Goal: Task Accomplishment & Management: Use online tool/utility

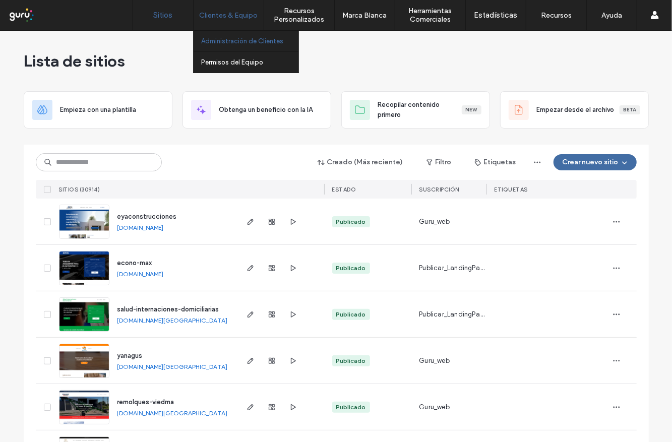
click at [220, 41] on label "Administración de Clientes" at bounding box center [242, 41] width 82 height 8
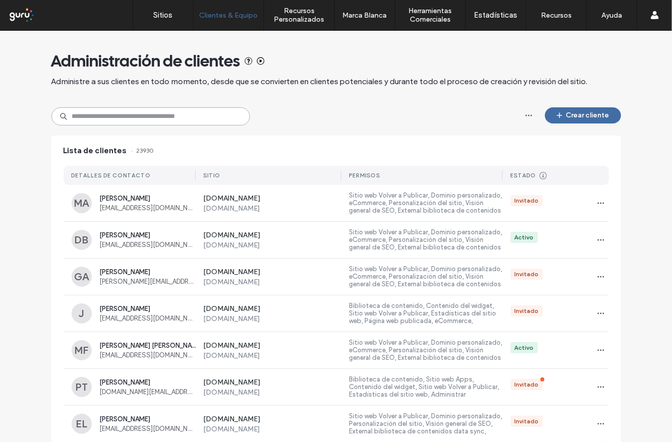
click at [164, 120] on input at bounding box center [150, 116] width 199 height 18
paste input "**********"
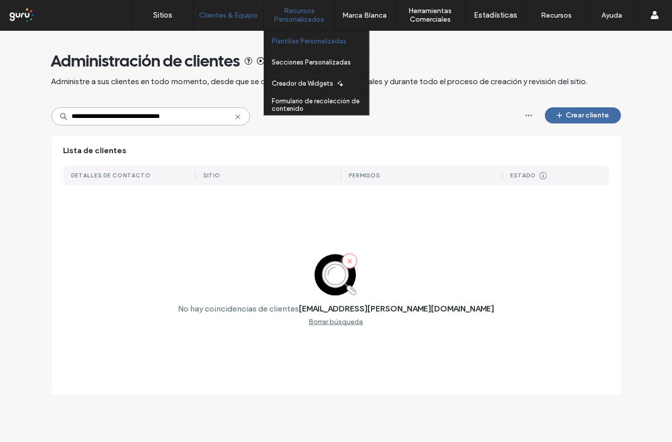
type input "**********"
click at [291, 39] on label "Plantillas Personalizadas" at bounding box center [309, 41] width 75 height 8
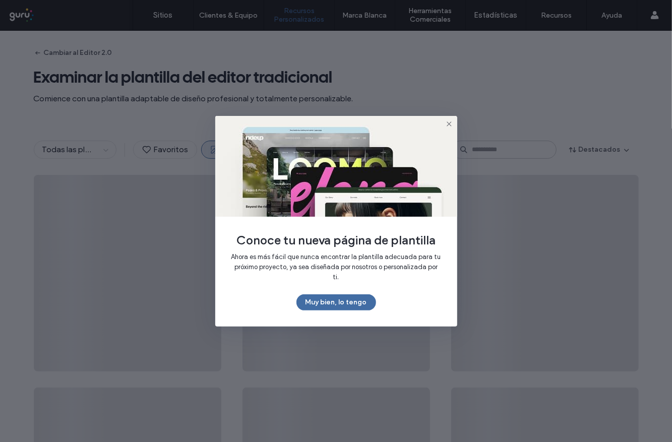
click at [446, 128] on icon at bounding box center [449, 124] width 8 height 8
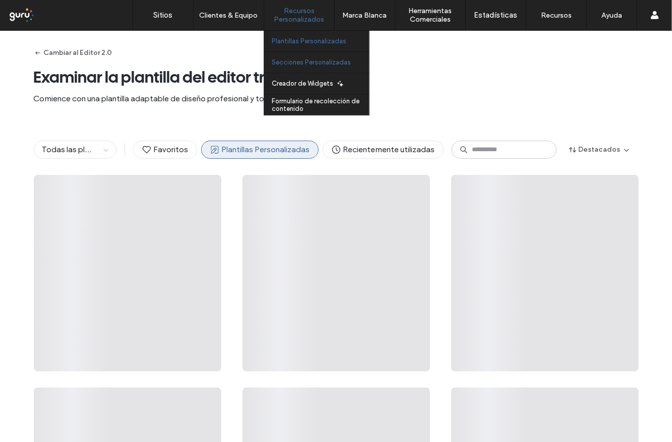
click at [290, 61] on label "Secciones Personalizadas" at bounding box center [311, 62] width 79 height 8
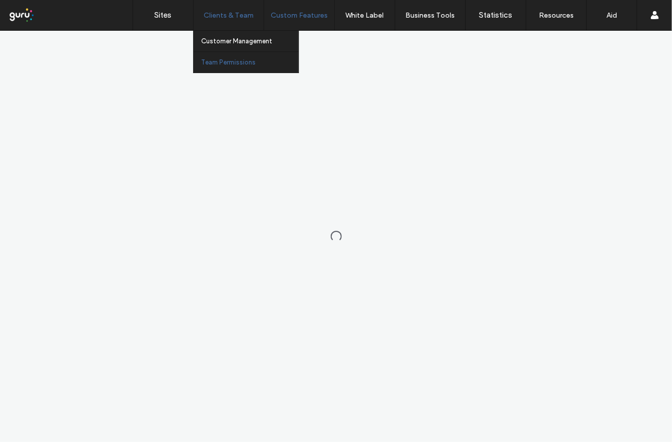
click at [240, 65] on font "Team Permissions" at bounding box center [228, 62] width 54 height 8
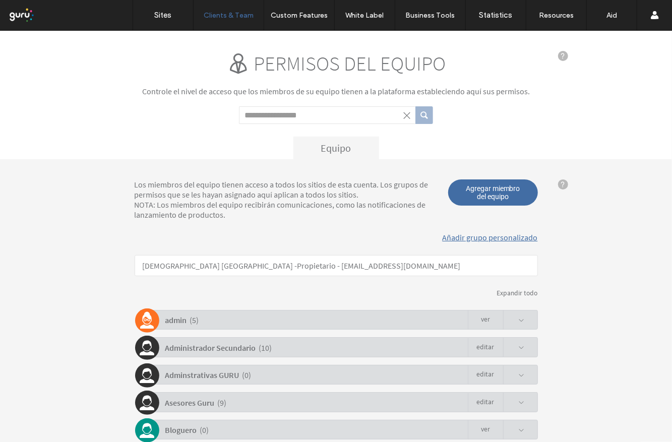
click at [265, 121] on input "Search term" at bounding box center [327, 115] width 176 height 18
type input "**********"
click at [415, 106] on button "submit" at bounding box center [424, 115] width 18 height 18
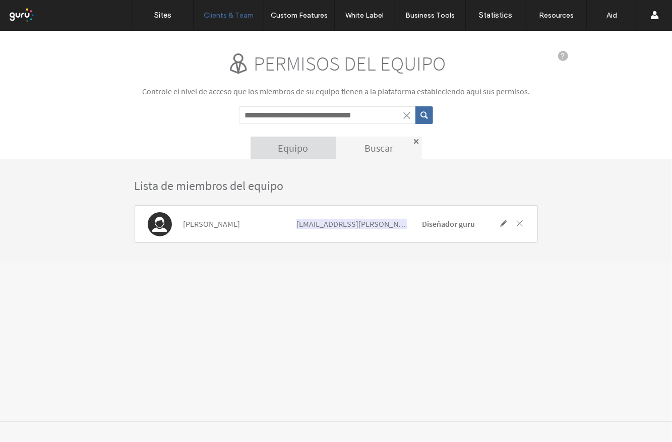
click at [297, 146] on div "Equipo" at bounding box center [294, 147] width 86 height 23
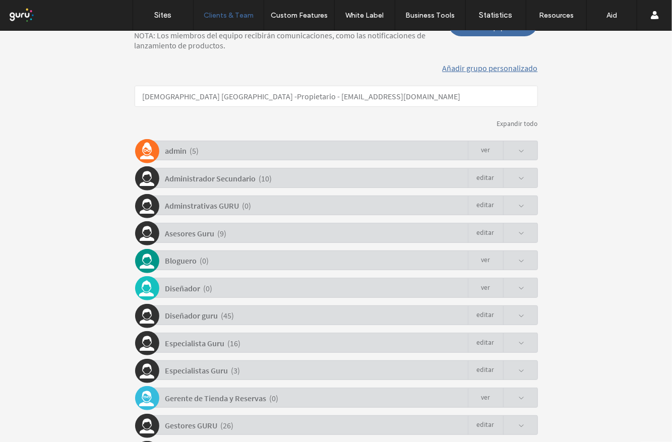
scroll to position [254, 0]
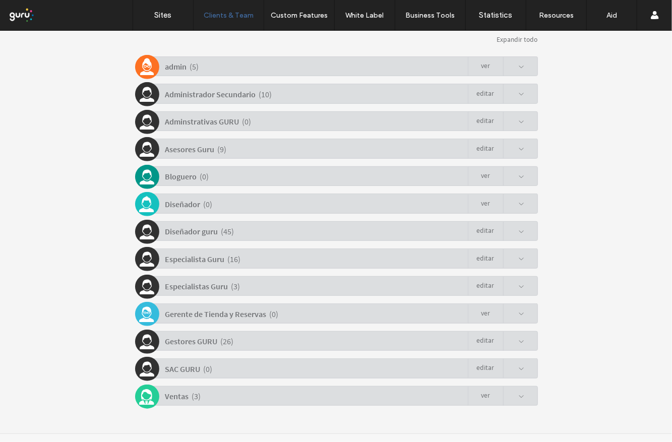
click at [280, 228] on div "Diseñador guru ( 45 ) Editar" at bounding box center [339, 231] width 398 height 20
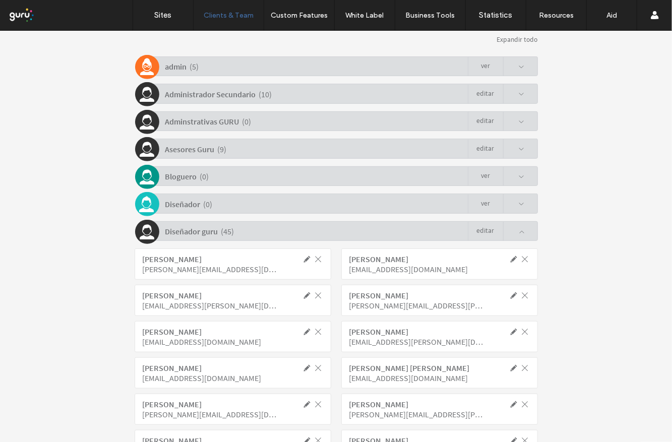
scroll to position [374, 0]
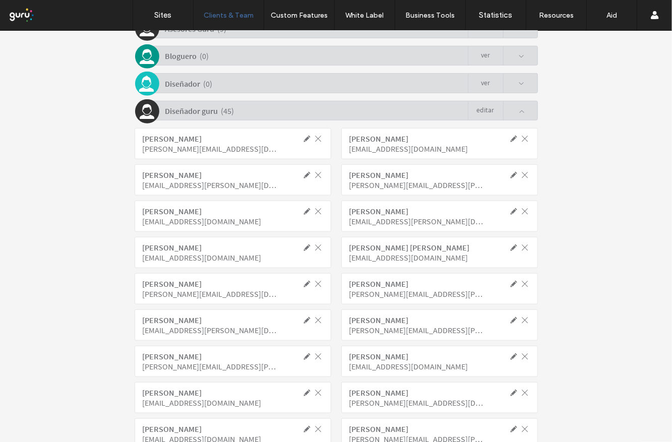
click at [486, 107] on link "Editar" at bounding box center [485, 110] width 35 height 19
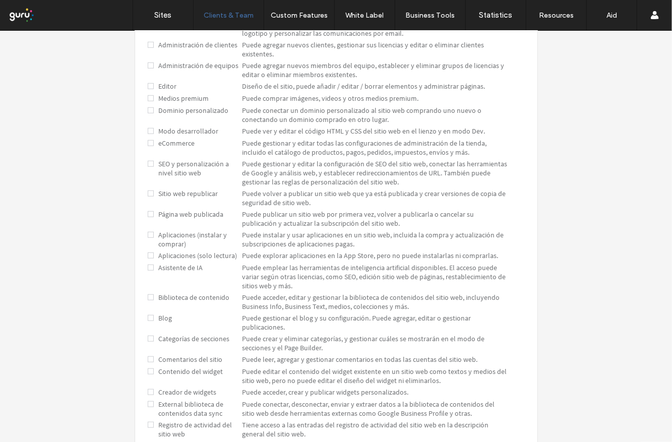
scroll to position [108, 0]
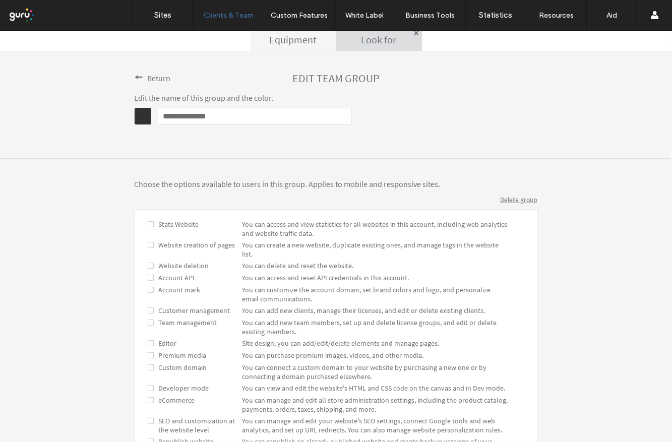
click at [617, 254] on div "Choose the options available to users in this group. Applies to mobile and resp…" at bounding box center [336, 444] width 672 height 572
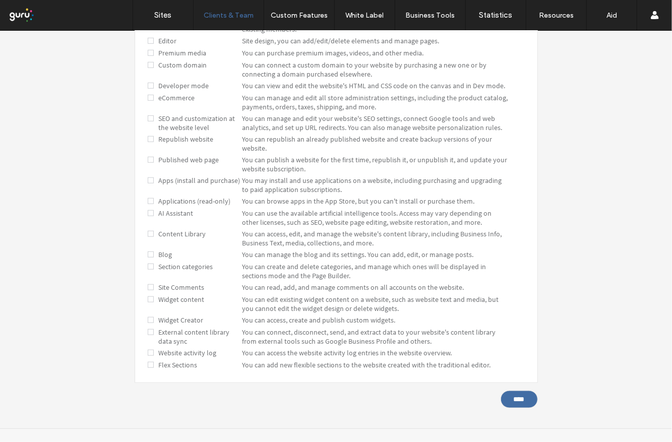
scroll to position [411, 0]
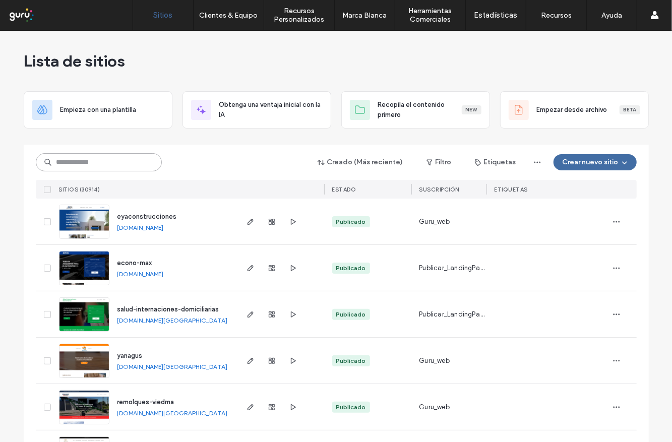
click at [139, 164] on input at bounding box center [99, 162] width 126 height 18
paste input "**********"
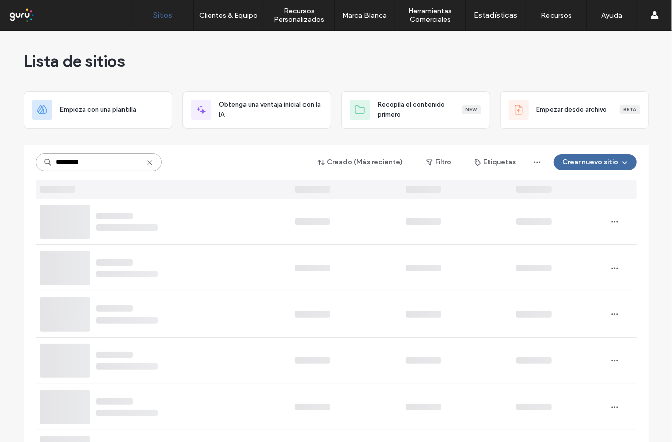
click at [57, 164] on input "*********" at bounding box center [99, 162] width 126 height 18
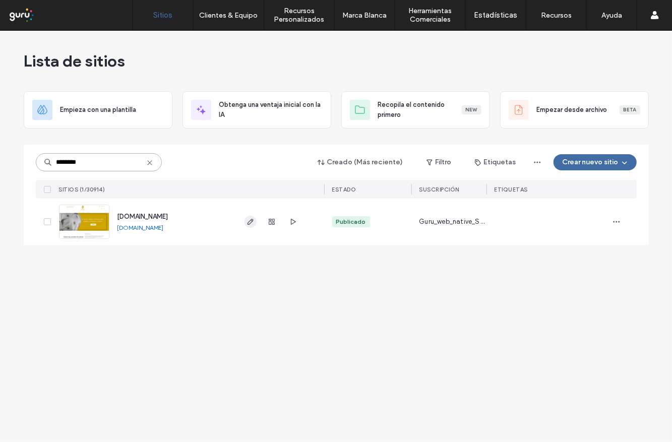
type input "********"
click at [247, 222] on icon "button" at bounding box center [251, 222] width 8 height 8
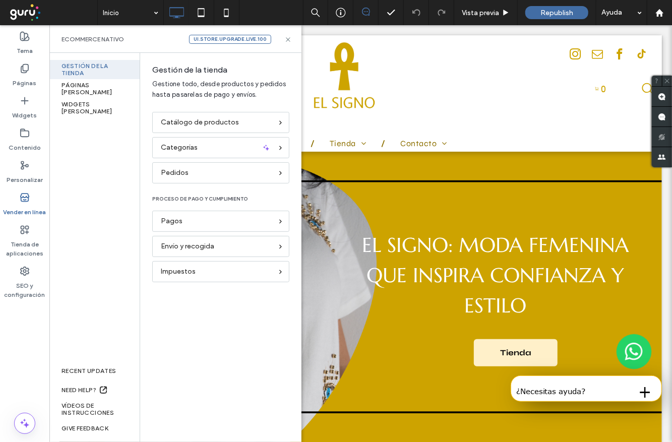
click at [183, 123] on span "Catálogo de productos" at bounding box center [200, 122] width 78 height 11
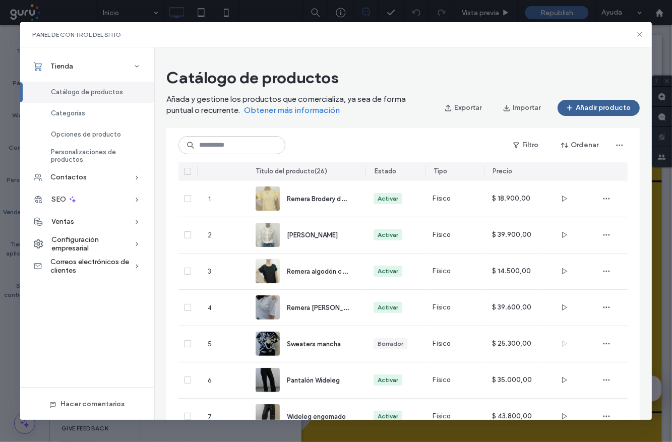
click at [584, 109] on button "Añadir producto" at bounding box center [599, 108] width 82 height 16
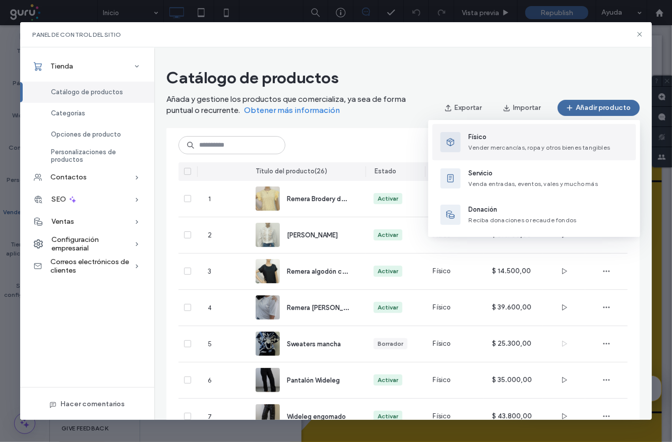
click at [494, 150] on span "Vender mercancías, ropa y otros bienes tangibles" at bounding box center [540, 148] width 142 height 8
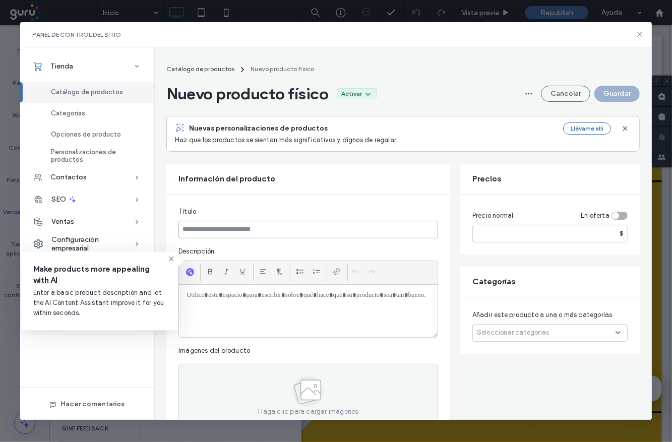
click at [266, 221] on input at bounding box center [308, 230] width 260 height 18
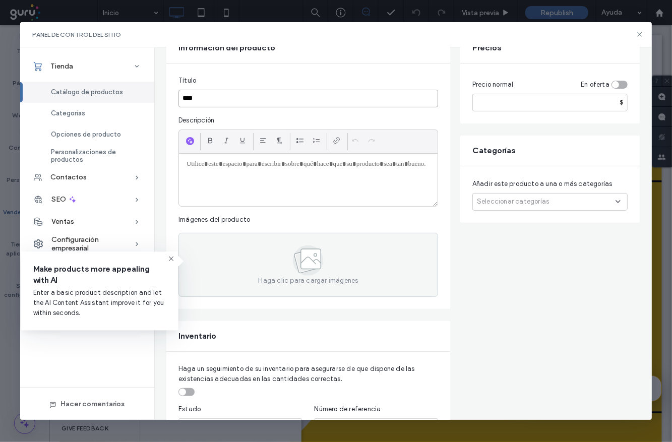
scroll to position [137, 0]
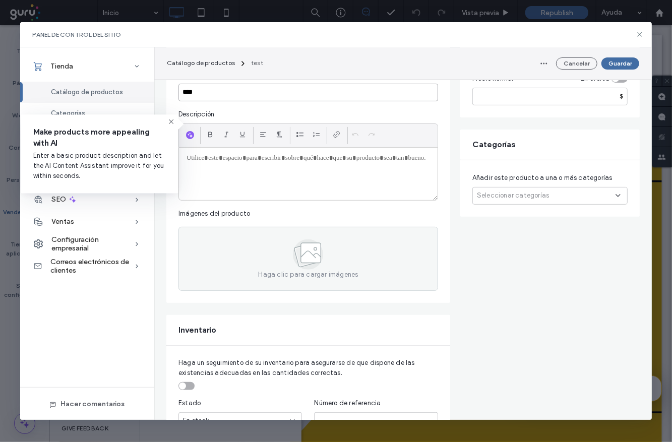
type input "****"
click at [273, 169] on div at bounding box center [308, 174] width 259 height 52
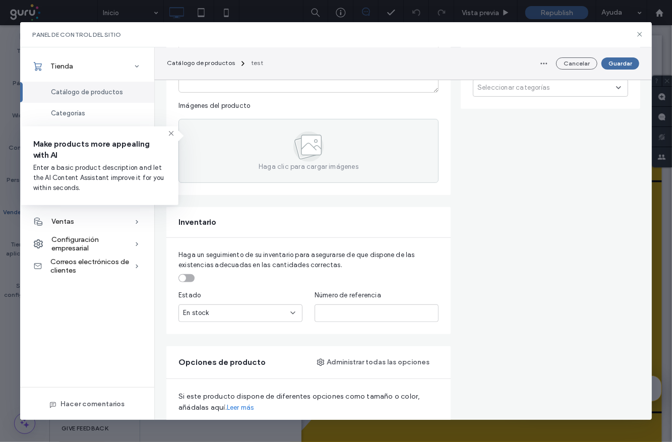
scroll to position [0, 0]
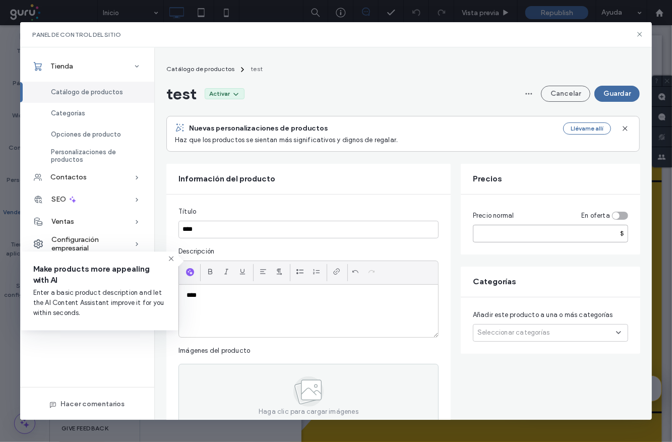
click at [535, 227] on input "number" at bounding box center [550, 234] width 155 height 18
type input "*"
click at [523, 328] on span "Seleccionar categorías" at bounding box center [513, 333] width 72 height 10
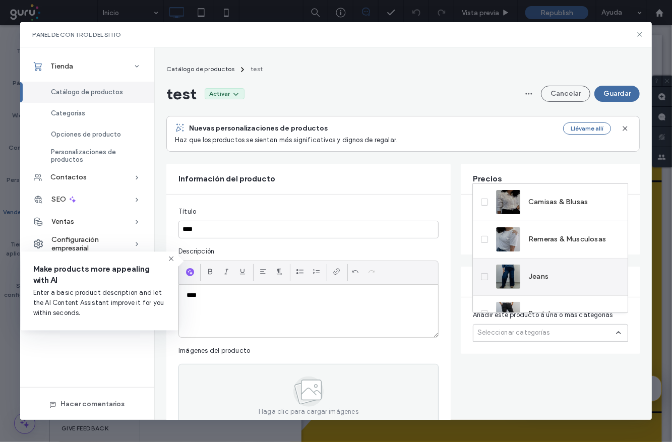
click at [531, 278] on span "Jeans" at bounding box center [538, 277] width 20 height 10
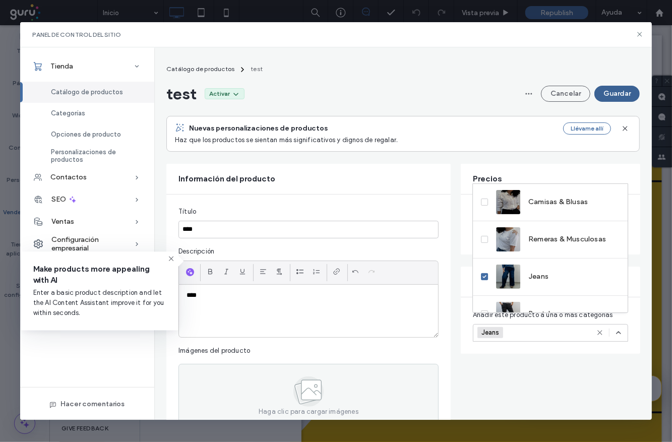
click at [611, 88] on button "Guardar" at bounding box center [616, 94] width 45 height 16
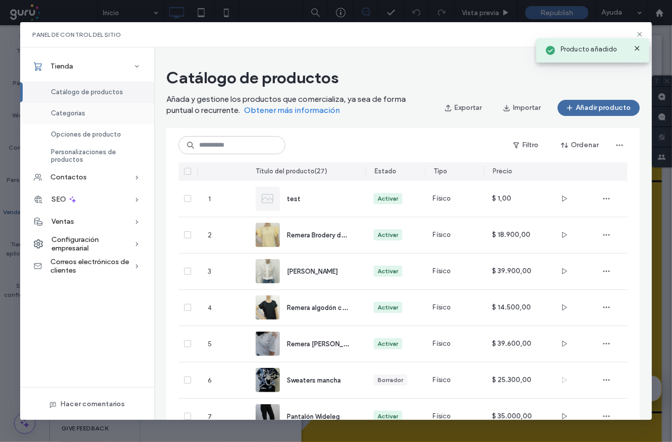
click at [79, 115] on span "Categorías" at bounding box center [68, 113] width 34 height 8
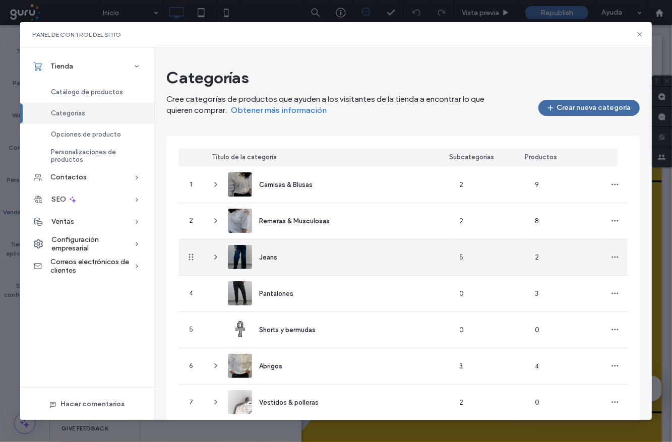
click at [300, 265] on div "Jeans" at bounding box center [328, 257] width 248 height 36
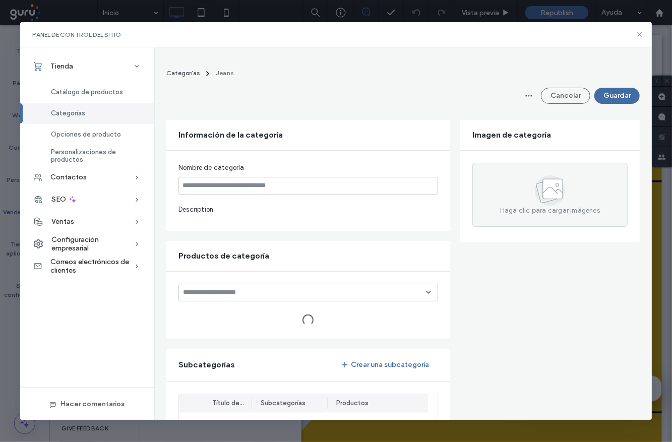
type input "*****"
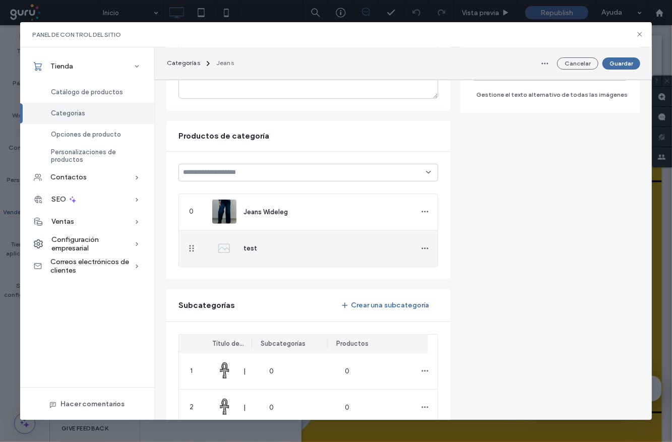
scroll to position [278, 0]
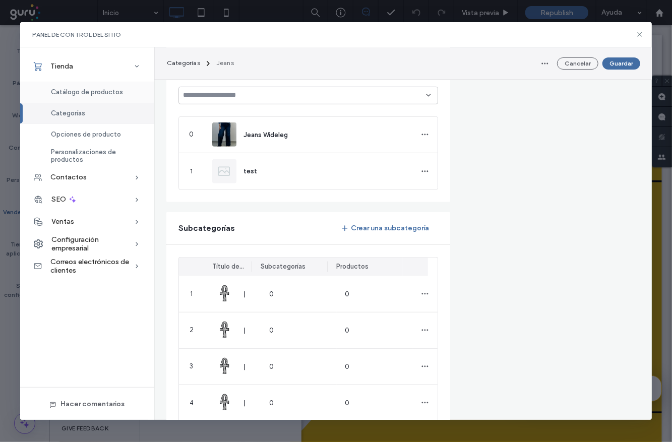
click at [105, 99] on div "Catálogo de productos" at bounding box center [87, 92] width 134 height 21
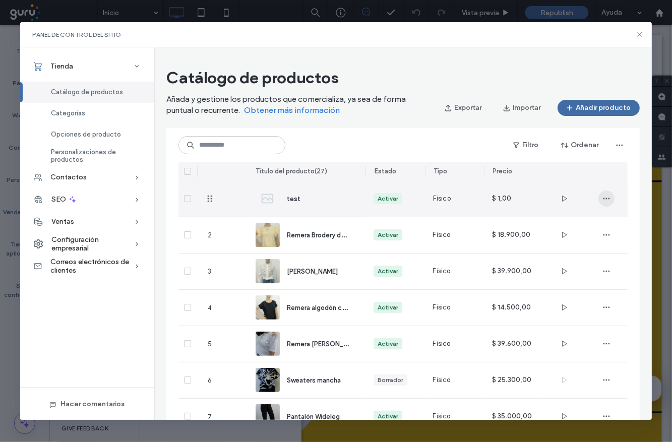
click at [605, 198] on use "button" at bounding box center [607, 199] width 7 height 2
click at [570, 264] on span "Eliminar producto" at bounding box center [572, 264] width 54 height 10
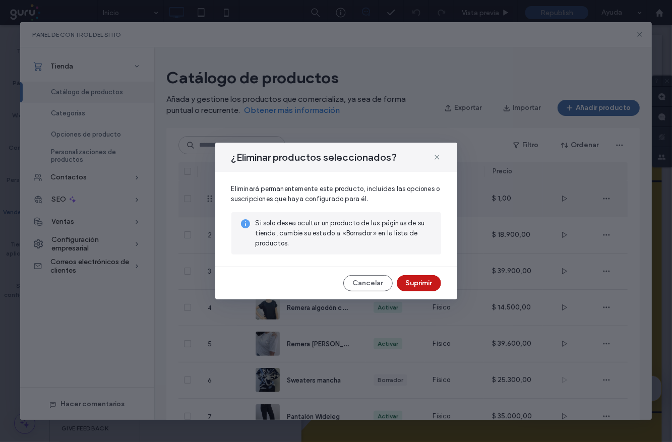
click at [431, 286] on button "Suprimir" at bounding box center [419, 283] width 44 height 16
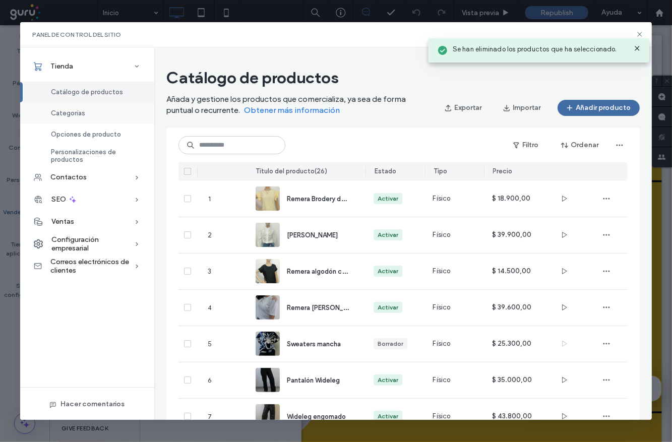
click at [67, 109] on span "Categorías" at bounding box center [68, 113] width 34 height 8
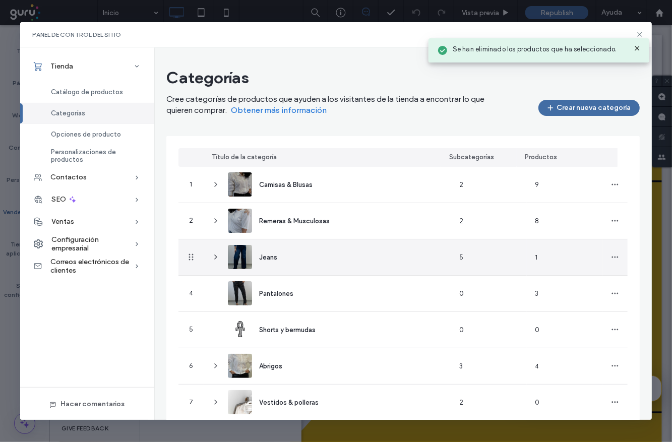
click at [314, 259] on div "Jeans" at bounding box center [328, 257] width 248 height 36
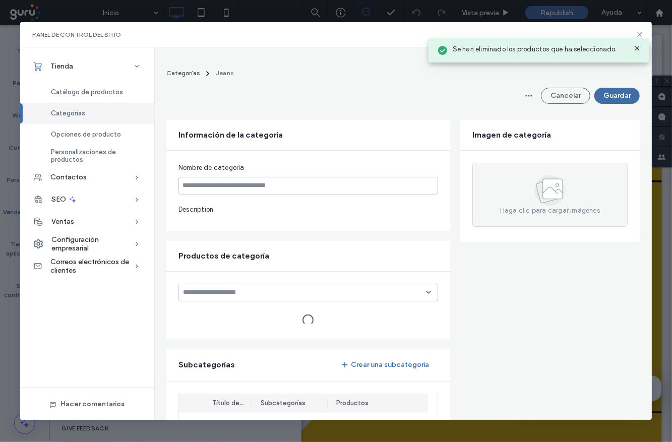
type input "*****"
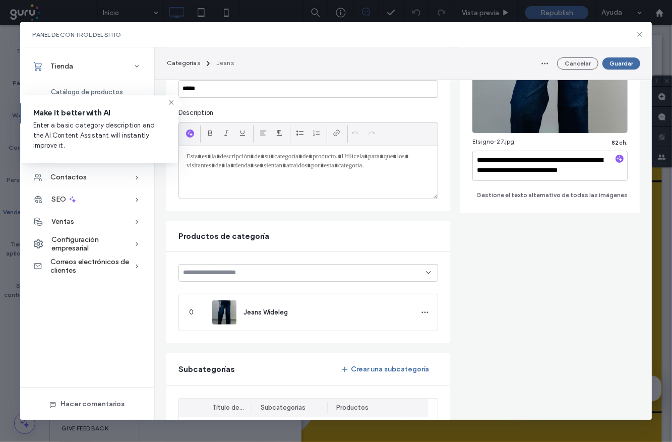
scroll to position [129, 0]
